Goal: Find contact information: Find contact information

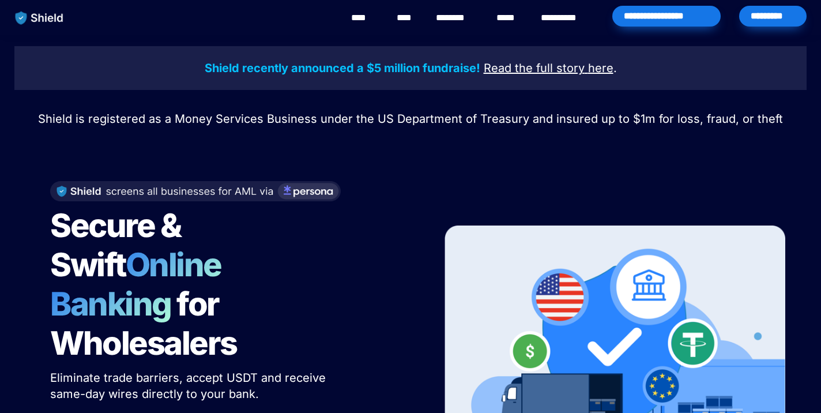
click at [460, 16] on link "********" at bounding box center [456, 18] width 41 height 14
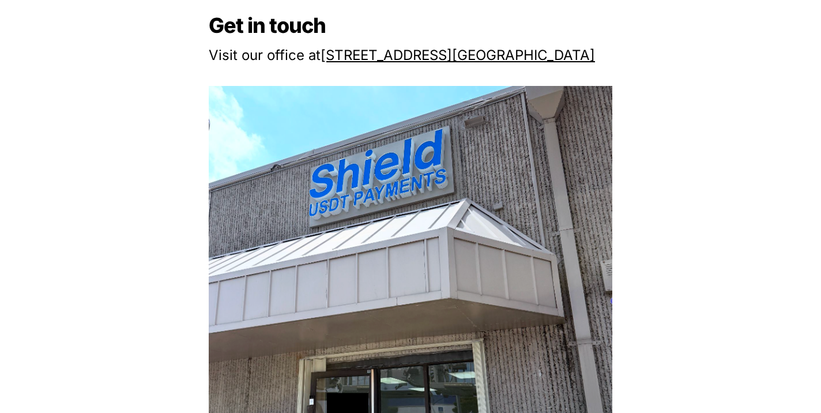
scroll to position [1094, 0]
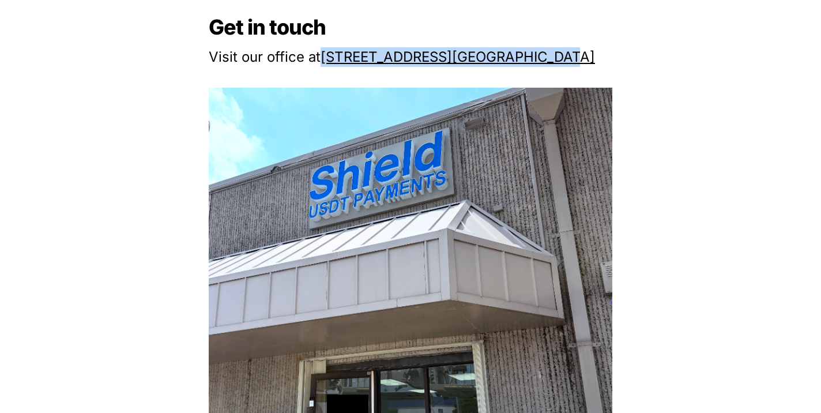
drag, startPoint x: 587, startPoint y: 55, endPoint x: 324, endPoint y: 58, distance: 262.8
click at [324, 58] on p "Visit our office at [STREET_ADDRESS]" at bounding box center [410, 57] width 403 height 24
copy p "[STREET_ADDRESS]"
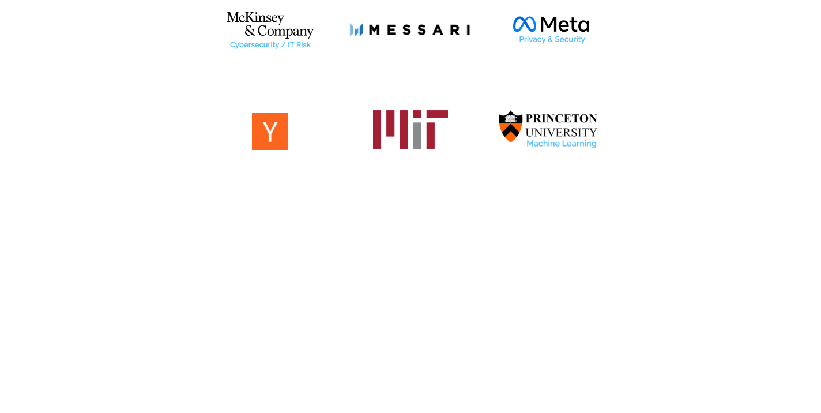
scroll to position [0, 0]
